Goal: Information Seeking & Learning: Learn about a topic

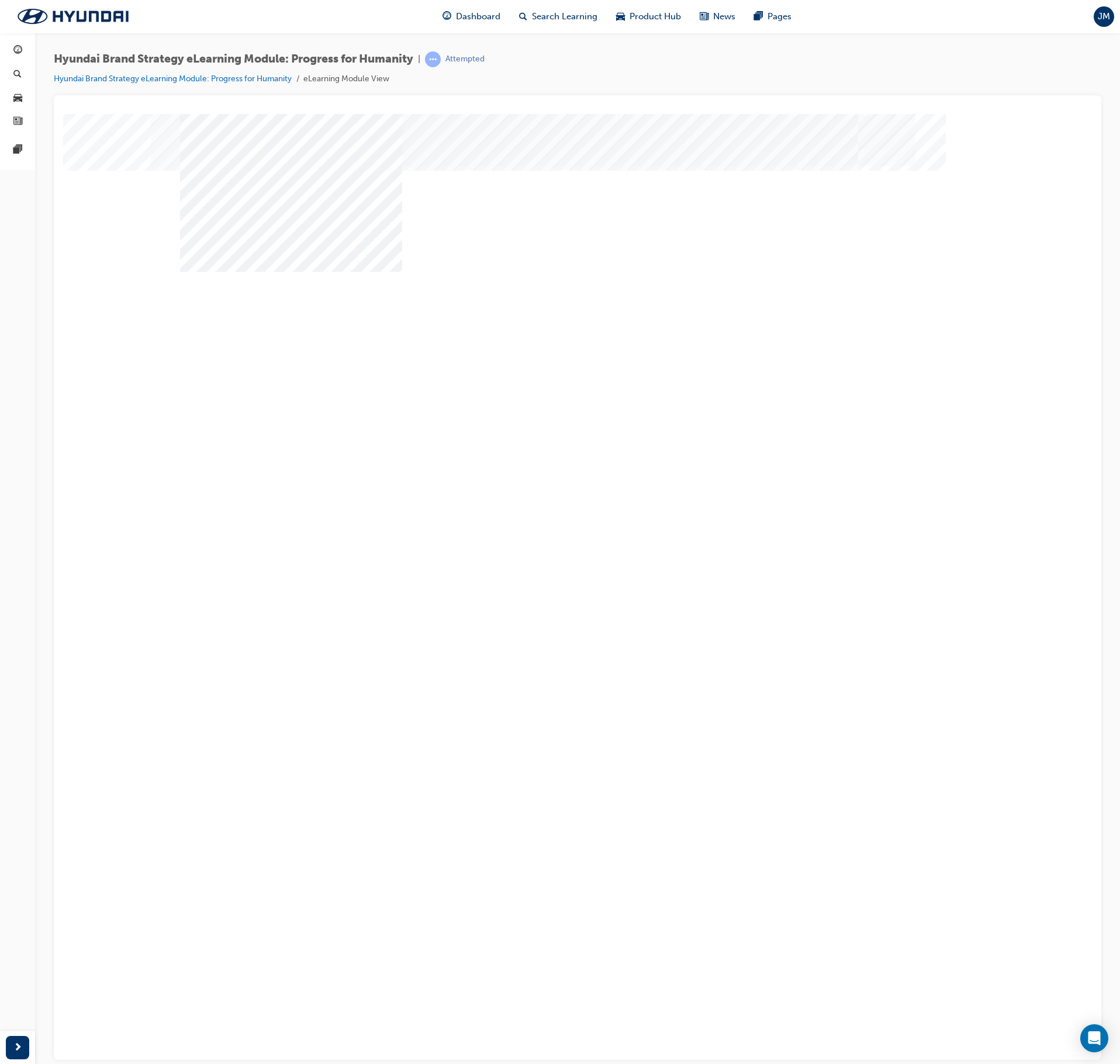
click at [346, 779] on div "Image" at bounding box center [291, 858] width 222 height 158
click at [402, 963] on div "Image" at bounding box center [291, 1041] width 222 height 158
drag, startPoint x: 738, startPoint y: 328, endPoint x: 746, endPoint y: 328, distance: 8.0
click at [889, 500] on div "multistate" at bounding box center [577, 323] width 795 height 421
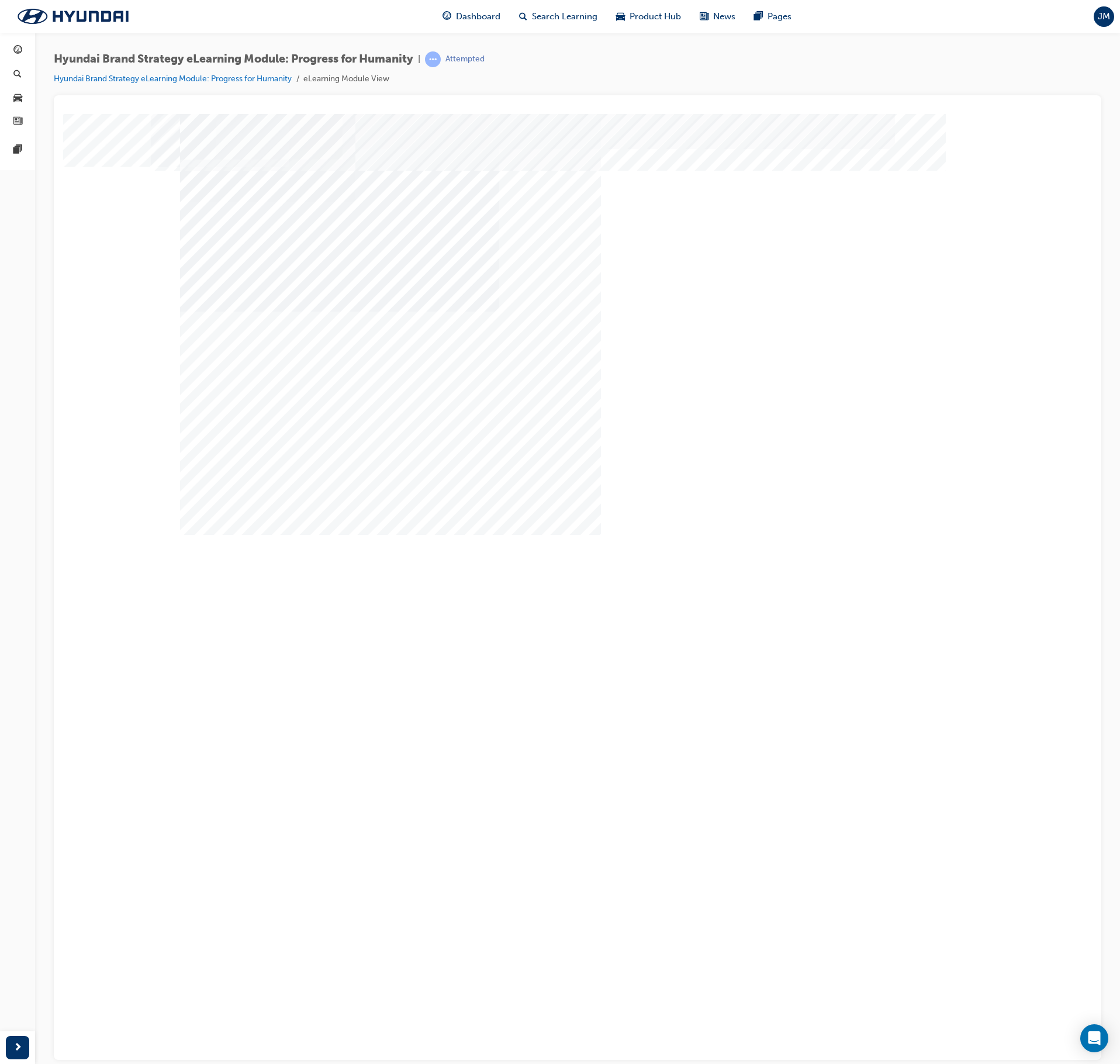
click at [262, 726] on div "Back Trigger this button to go to the previous slide" at bounding box center [220, 739] width 82 height 26
drag, startPoint x: 336, startPoint y: 326, endPoint x: 569, endPoint y: 316, distance: 233.2
click at [361, 753] on div "Image" at bounding box center [291, 831] width 222 height 158
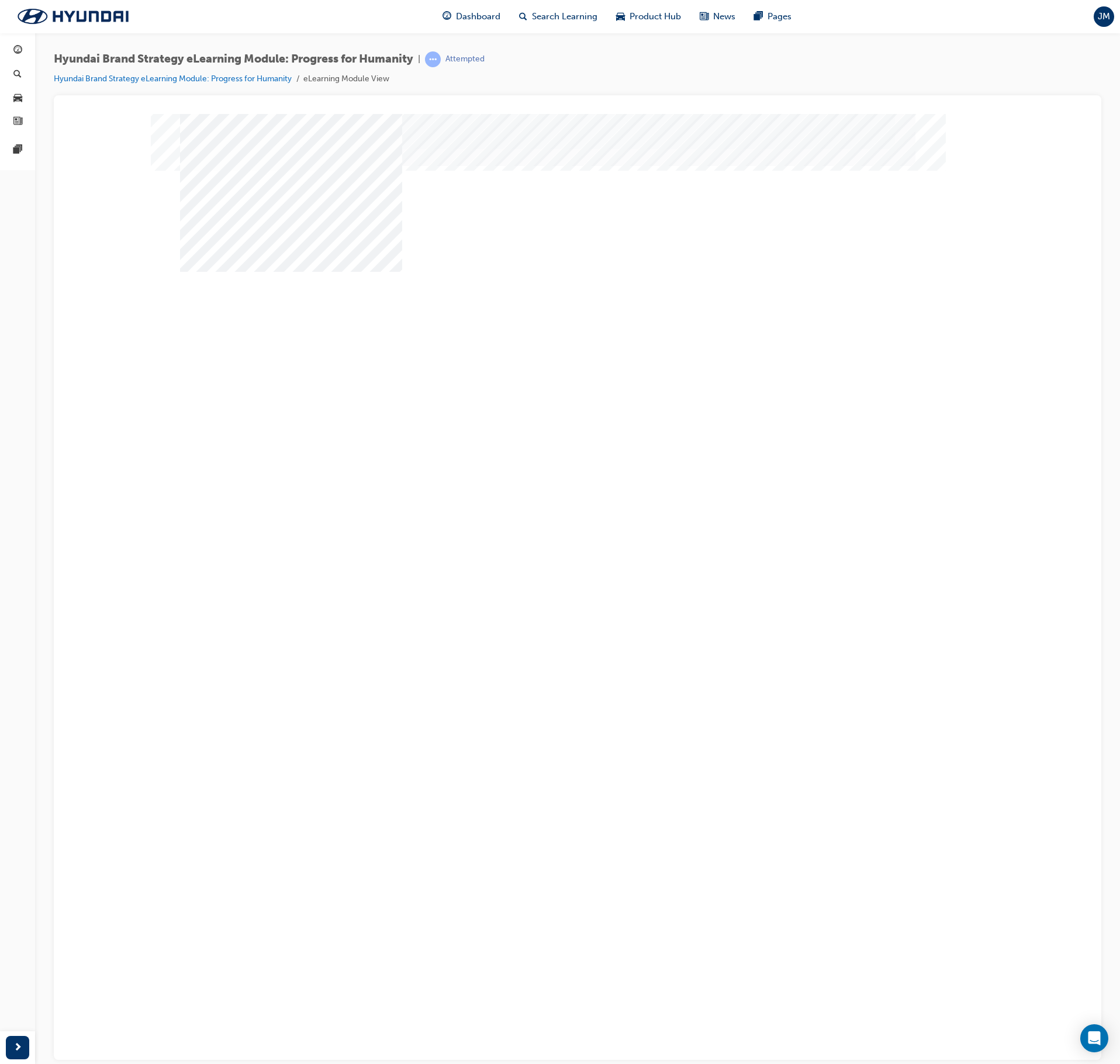
drag, startPoint x: 569, startPoint y: 316, endPoint x: 658, endPoint y: 327, distance: 89.7
click at [402, 936] on div "Image" at bounding box center [291, 1015] width 222 height 158
drag, startPoint x: 735, startPoint y: 325, endPoint x: 778, endPoint y: 338, distance: 44.9
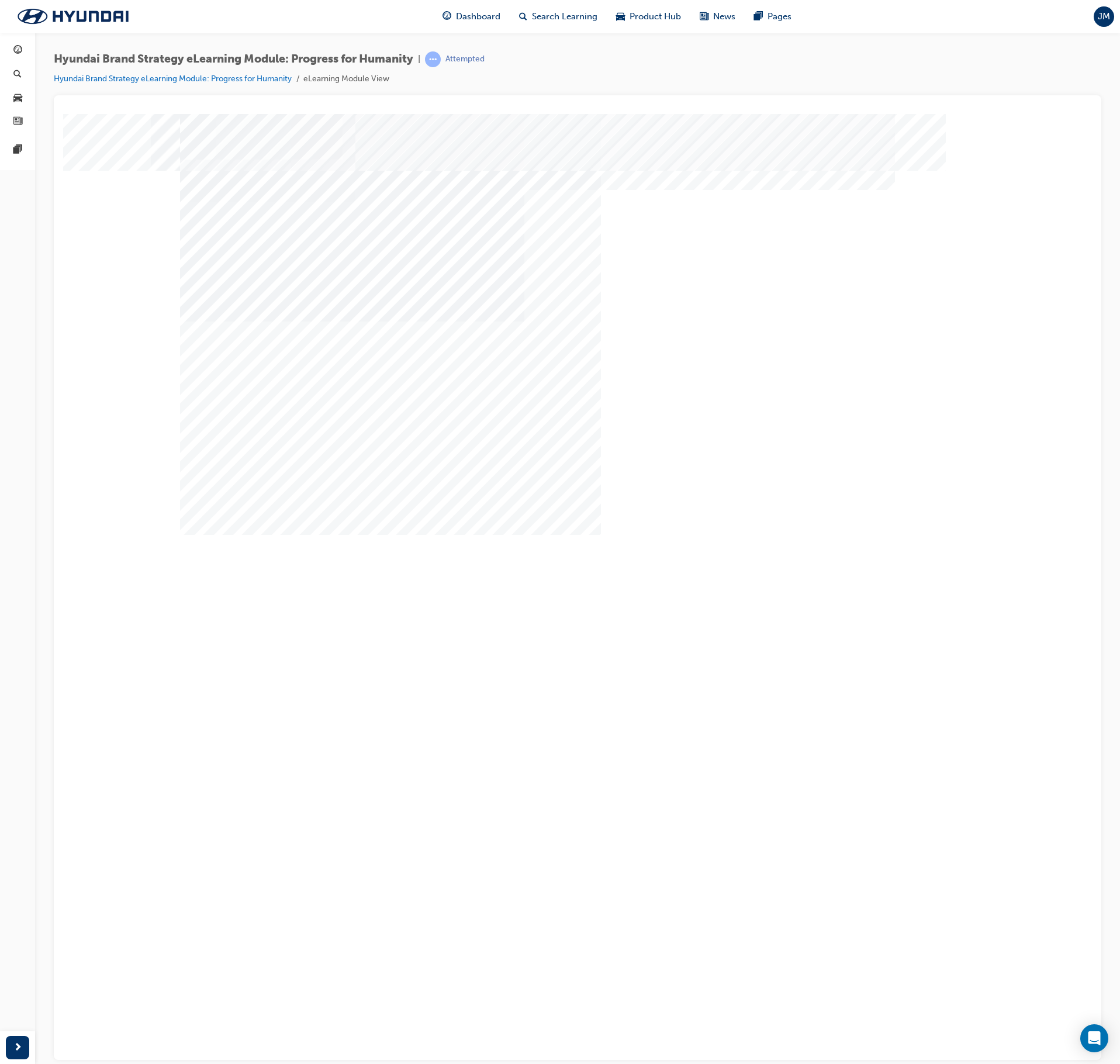
click at [336, 753] on div "Image" at bounding box center [291, 831] width 222 height 158
drag, startPoint x: 517, startPoint y: 332, endPoint x: 559, endPoint y: 332, distance: 42.0
click at [402, 936] on div "Image" at bounding box center [291, 1015] width 222 height 158
drag, startPoint x: 812, startPoint y: 330, endPoint x: 817, endPoint y: 368, distance: 38.3
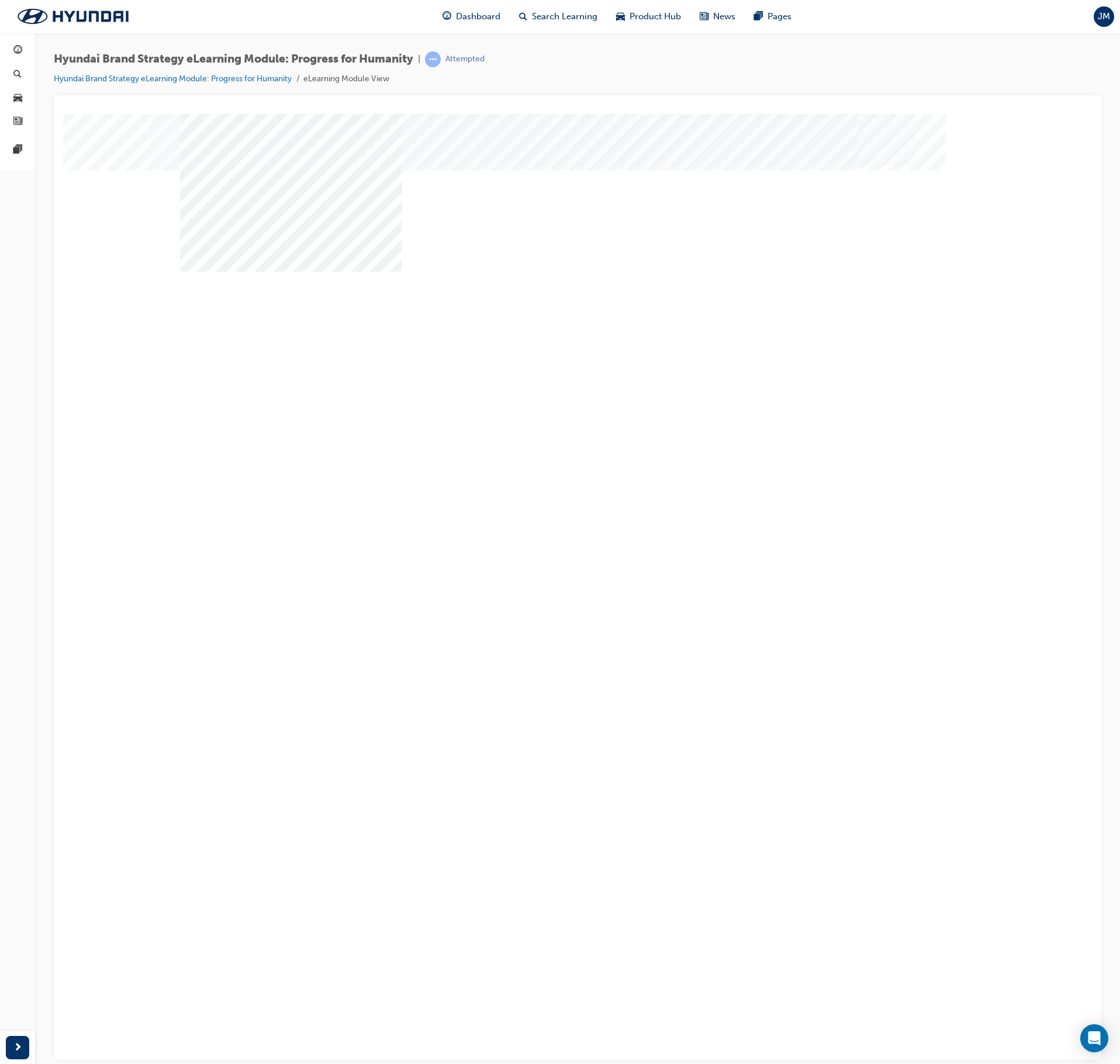
click at [262, 770] on div "Next Trigger this button to go to the next slide" at bounding box center [220, 783] width 82 height 26
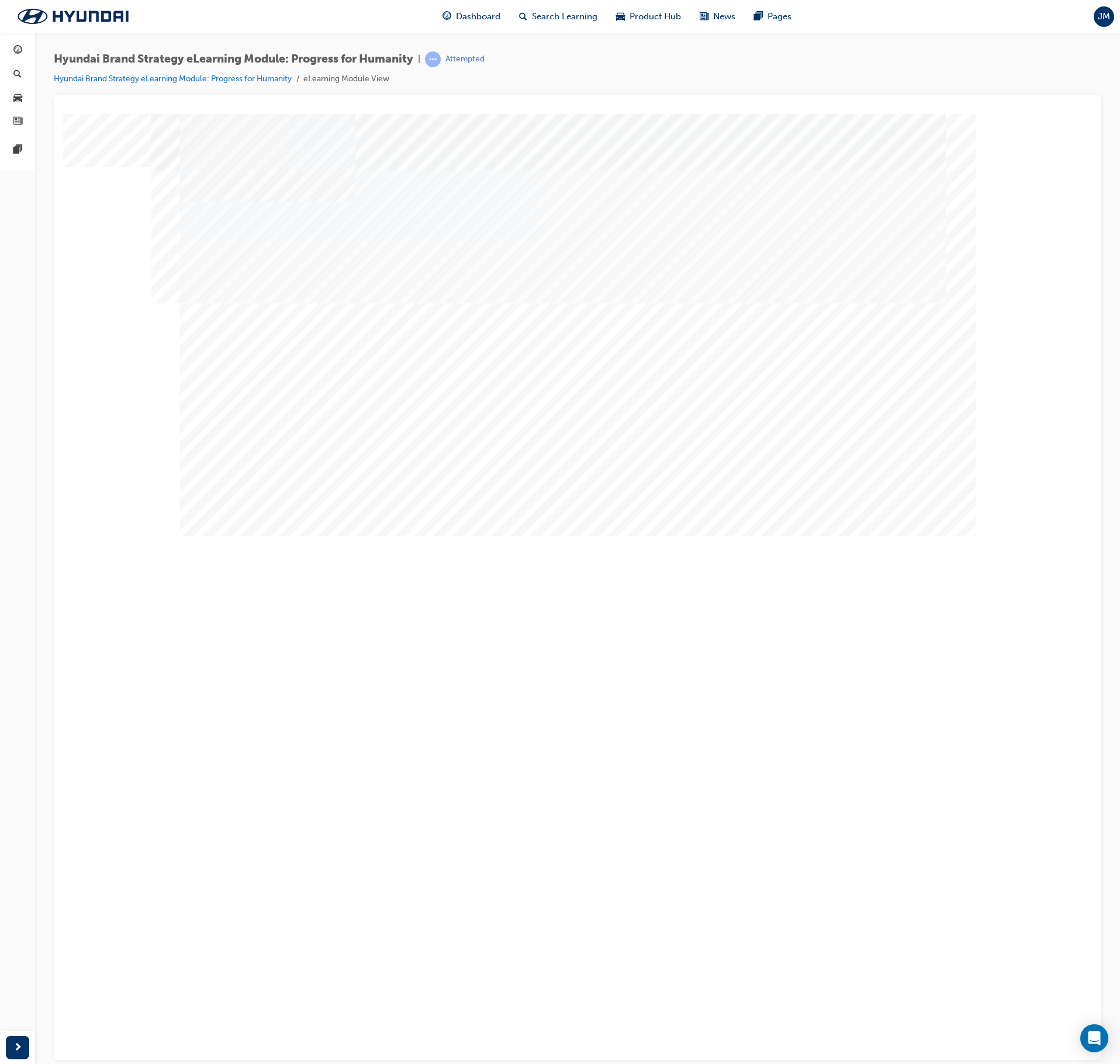
drag, startPoint x: 499, startPoint y: 369, endPoint x: 543, endPoint y: 366, distance: 44.1
click at [537, 535] on div "Image" at bounding box center [358, 645] width 357 height 222
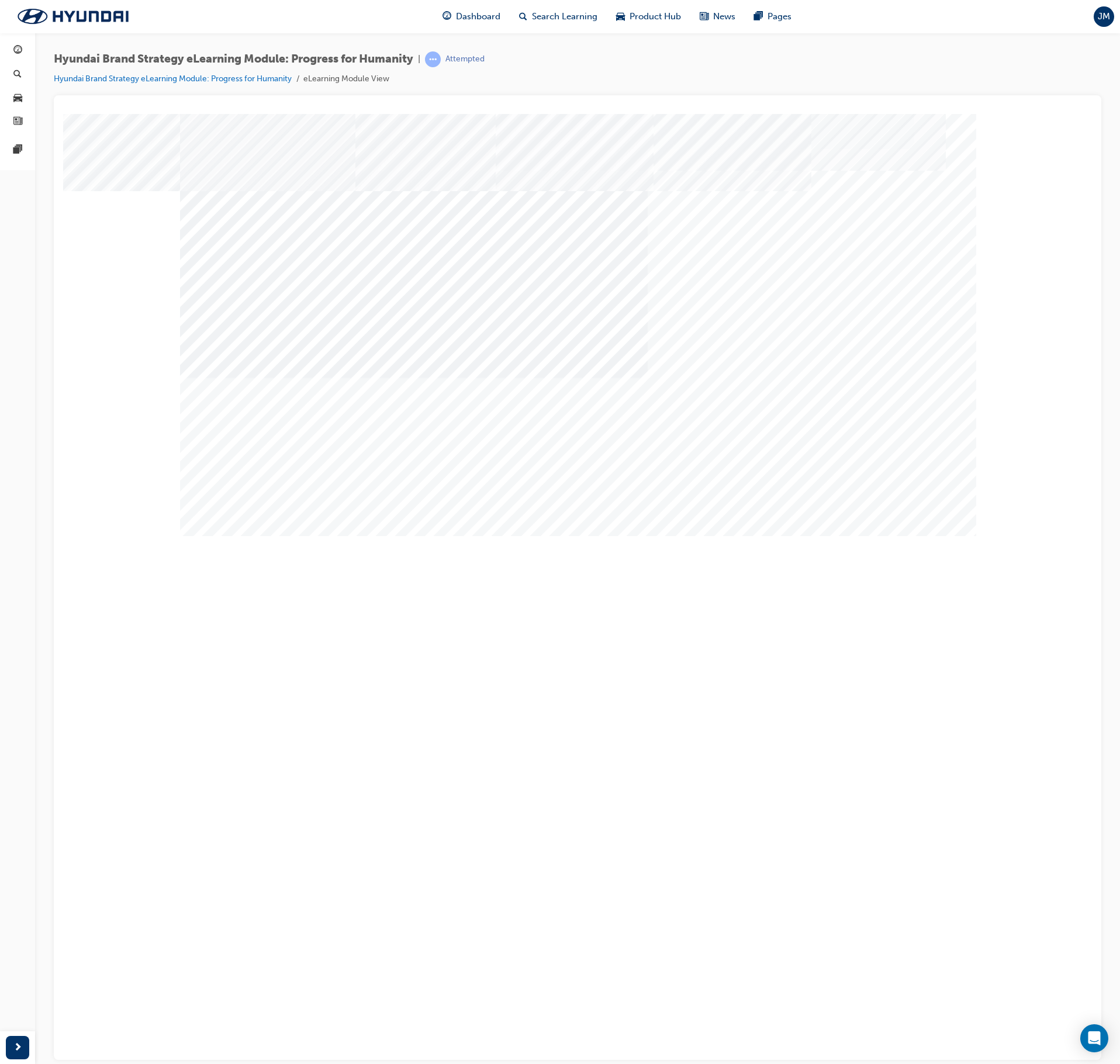
drag, startPoint x: 437, startPoint y: 463, endPoint x: 632, endPoint y: 482, distance: 195.9
drag, startPoint x: 709, startPoint y: 477, endPoint x: 717, endPoint y: 477, distance: 8.0
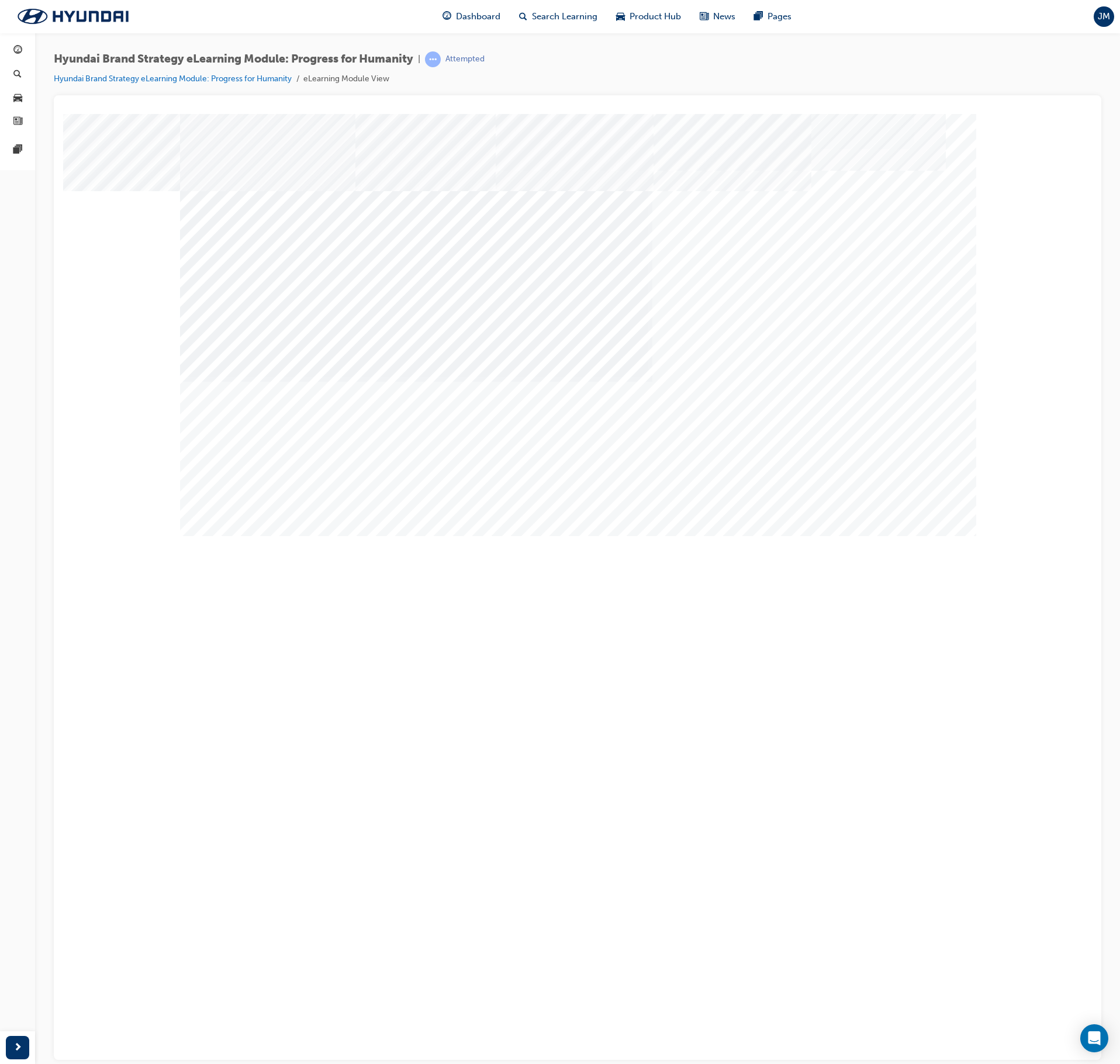
click at [457, 535] on div "Image" at bounding box center [578, 745] width 796 height 422
drag, startPoint x: 312, startPoint y: 411, endPoint x: 310, endPoint y: 316, distance: 95.0
drag, startPoint x: 310, startPoint y: 310, endPoint x: 441, endPoint y: 316, distance: 131.1
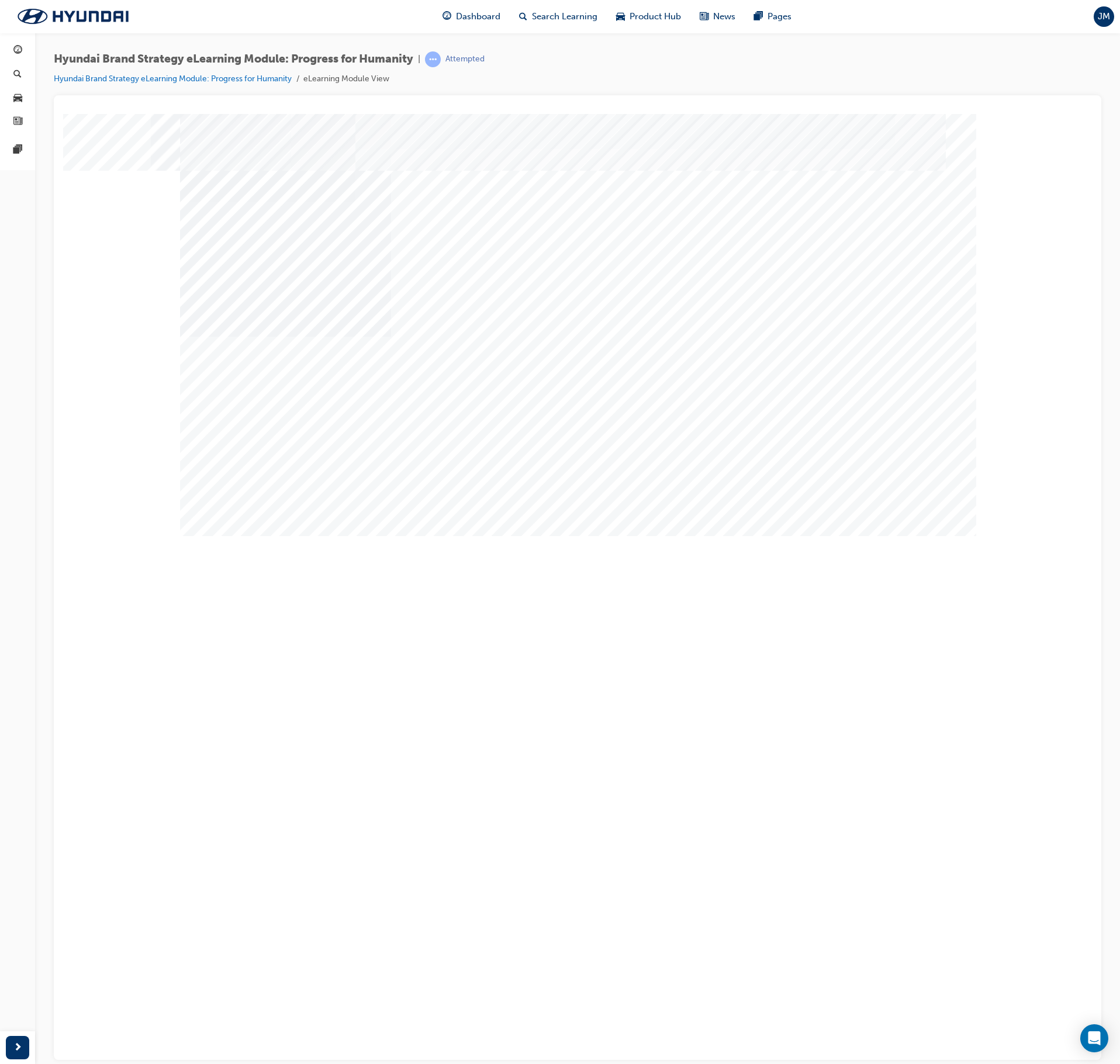
drag, startPoint x: 340, startPoint y: 363, endPoint x: 575, endPoint y: 357, distance: 235.1
click at [342, 857] on div "Image" at bounding box center [297, 938] width 234 height 162
drag, startPoint x: 575, startPoint y: 357, endPoint x: 733, endPoint y: 359, distance: 158.0
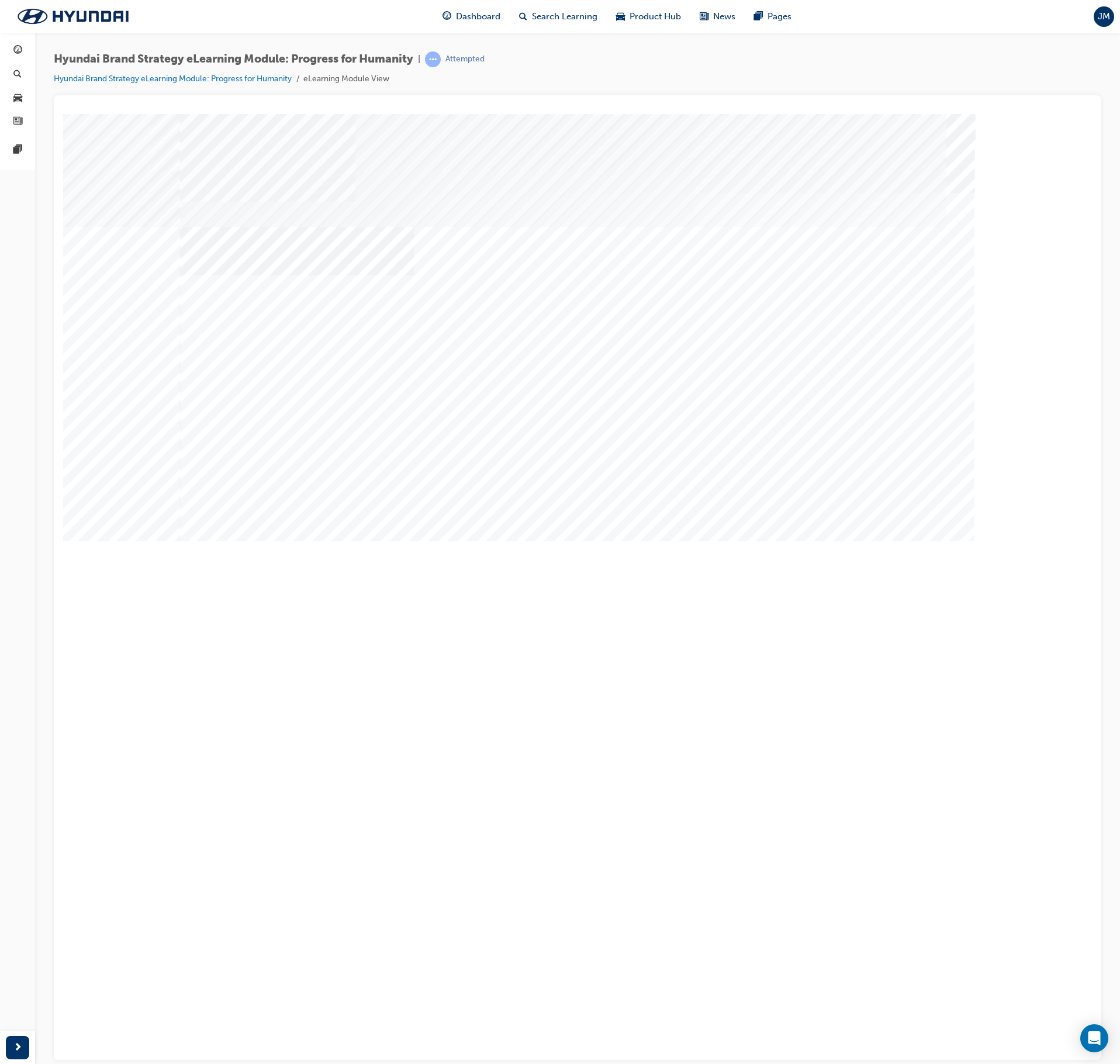
click at [414, 535] on div "Image" at bounding box center [297, 615] width 234 height 162
drag, startPoint x: 773, startPoint y: 359, endPoint x: 782, endPoint y: 366, distance: 11.4
click at [414, 695] on div "Image" at bounding box center [297, 776] width 234 height 162
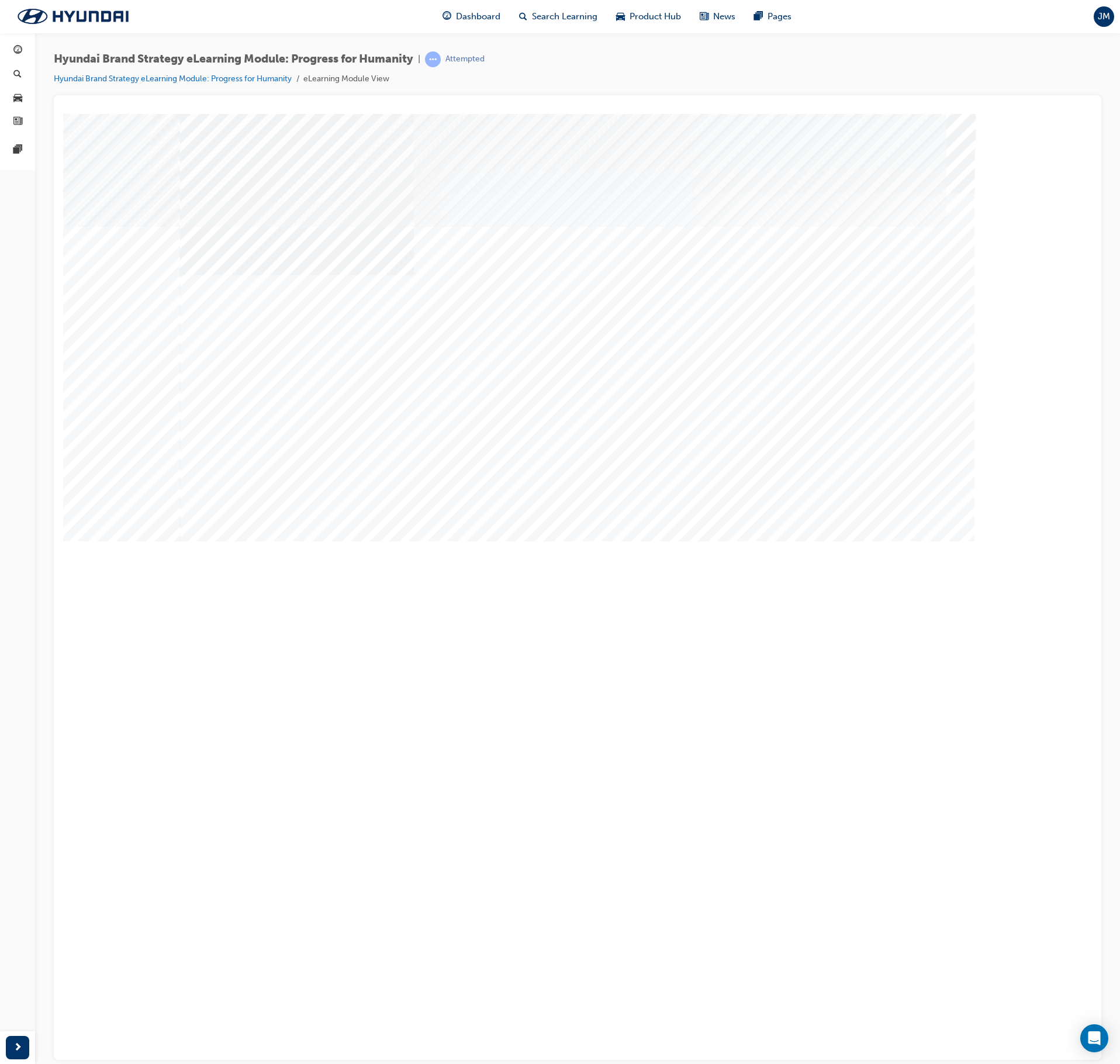
drag, startPoint x: 357, startPoint y: 440, endPoint x: 554, endPoint y: 455, distance: 197.6
click at [944, 497] on div "multistate" at bounding box center [577, 323] width 795 height 421
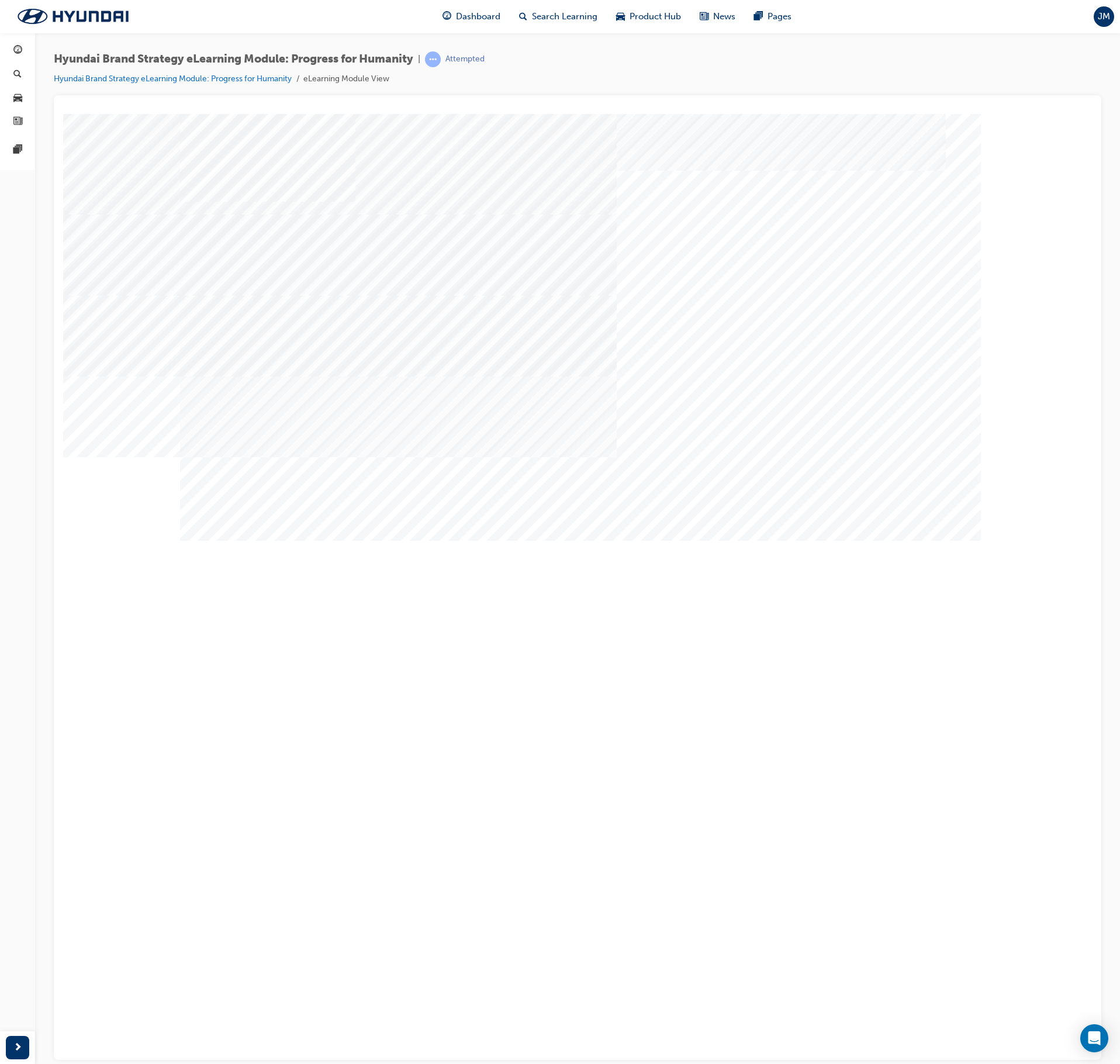
drag, startPoint x: 568, startPoint y: 296, endPoint x: 577, endPoint y: 344, distance: 48.8
drag, startPoint x: 582, startPoint y: 373, endPoint x: 586, endPoint y: 386, distance: 13.6
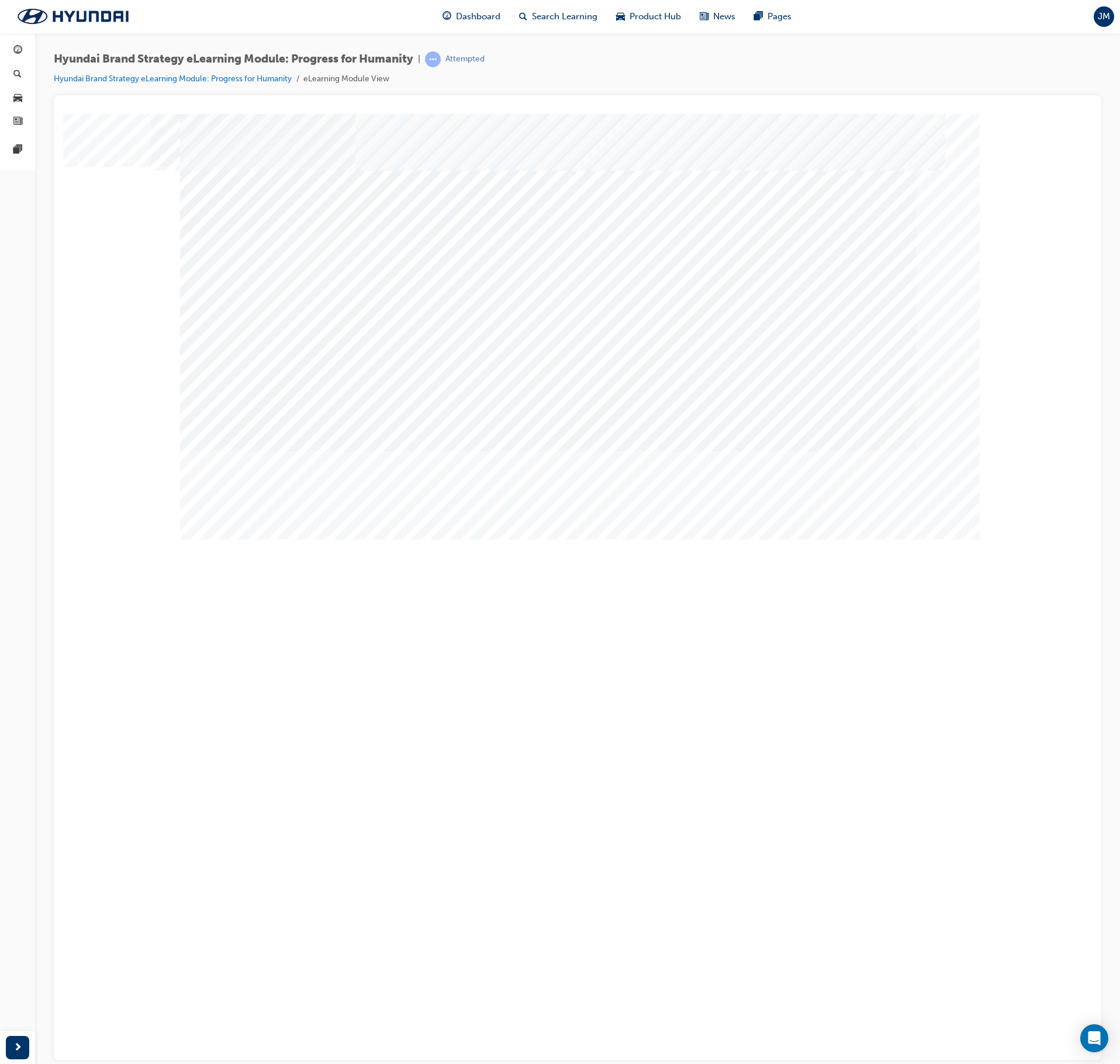
click at [566, 231] on div at bounding box center [744, 226] width 389 height 18
radio input "true"
